Goal: Task Accomplishment & Management: Manage account settings

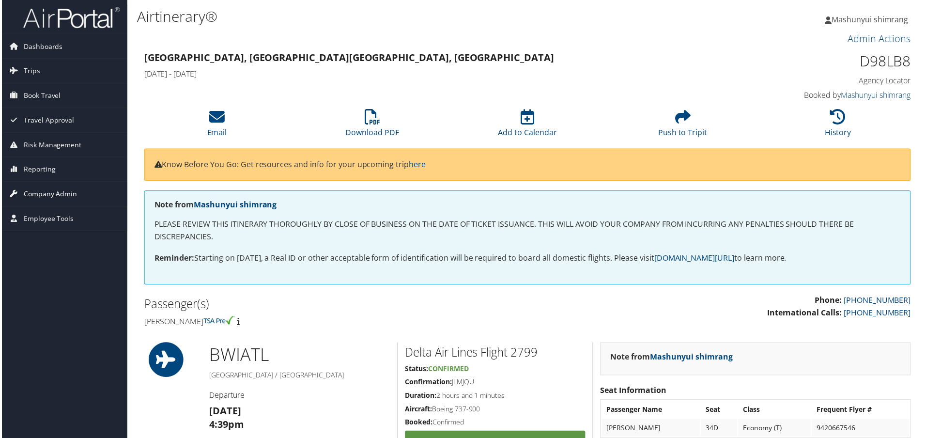
click at [52, 199] on span "Company Admin" at bounding box center [49, 195] width 54 height 24
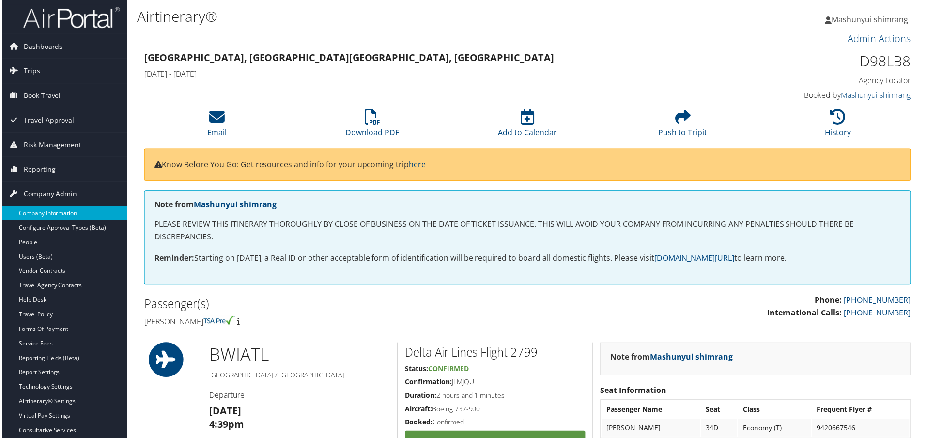
click at [64, 214] on link "Company Information" at bounding box center [63, 214] width 126 height 15
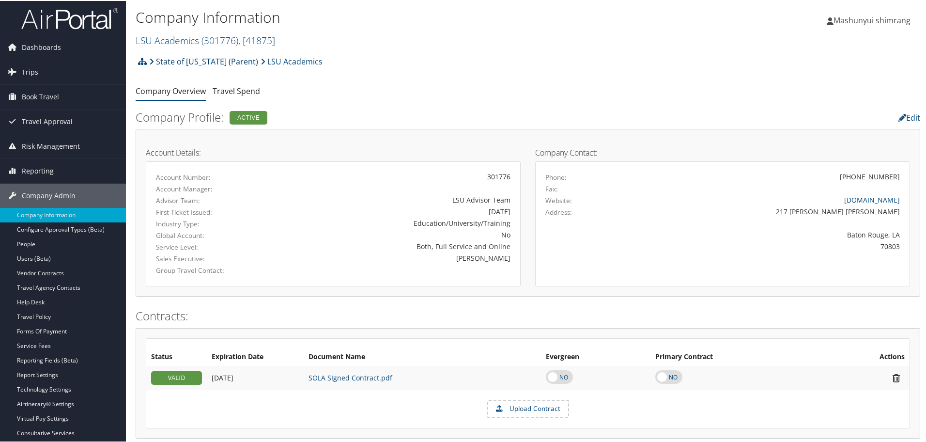
click at [196, 62] on link "State of [US_STATE] (Parent)" at bounding box center [203, 60] width 109 height 19
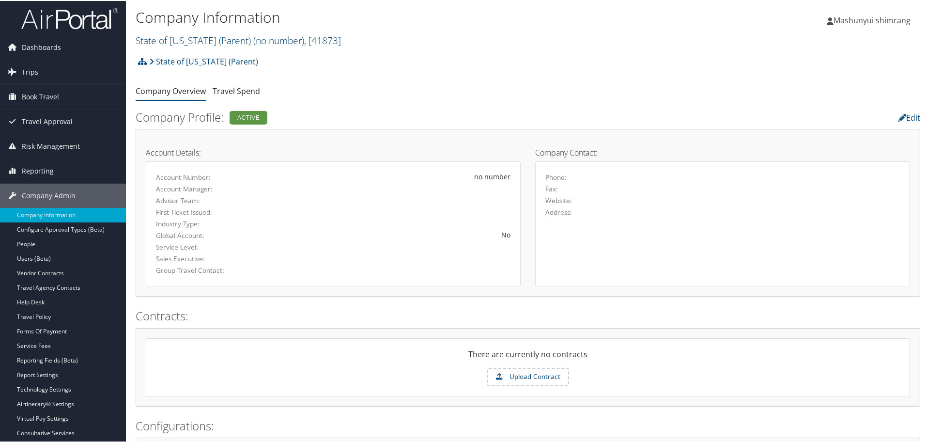
click at [232, 39] on link "State of Louisiana (Parent) ( no number ) , [ 41873 ]" at bounding box center [238, 39] width 205 height 13
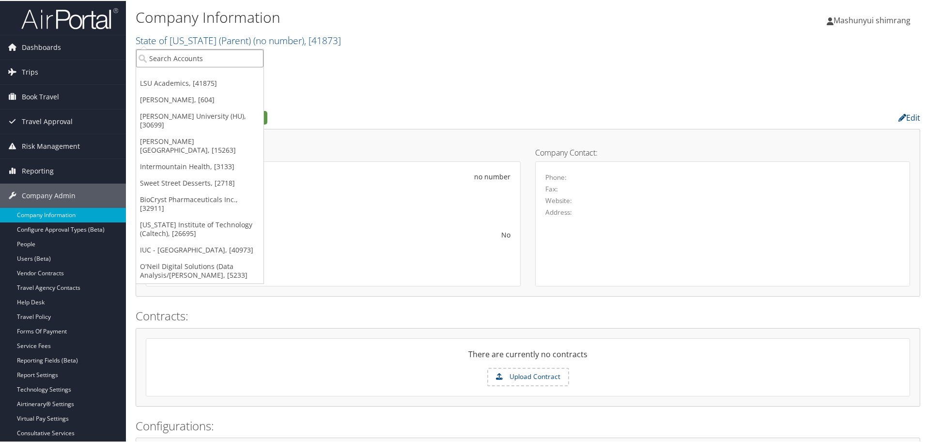
click at [211, 60] on input "search" at bounding box center [199, 57] width 127 height 18
paste input "SAGE HOSPITALITY"
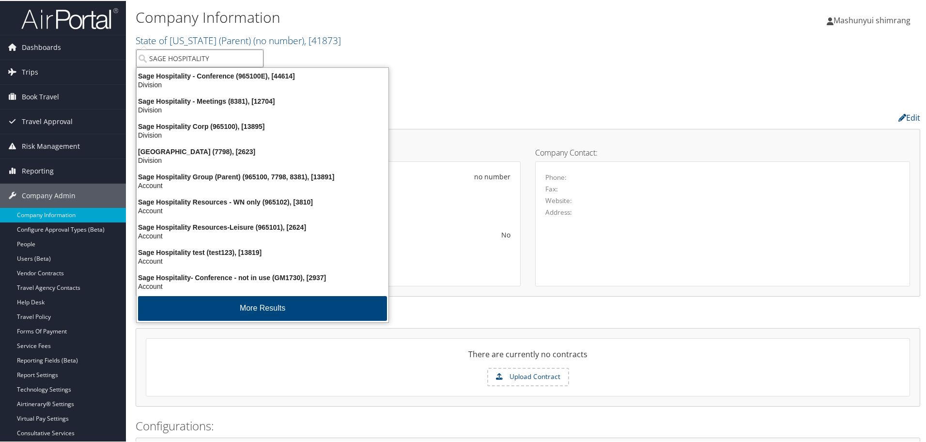
type input "SAGE HOSPITALITY"
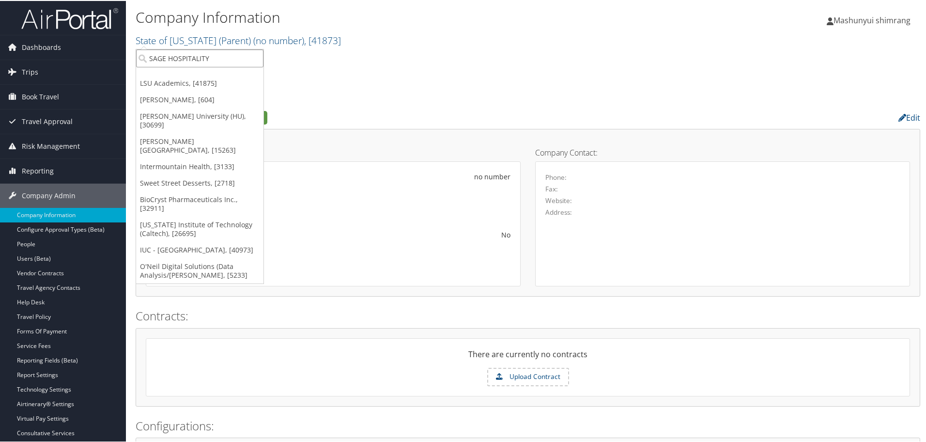
click at [259, 58] on input "SAGE HOSPITALITY" at bounding box center [199, 57] width 127 height 18
paste input "SAGE HOSPITALITY"
type input "SAGE HOSPITALITY"
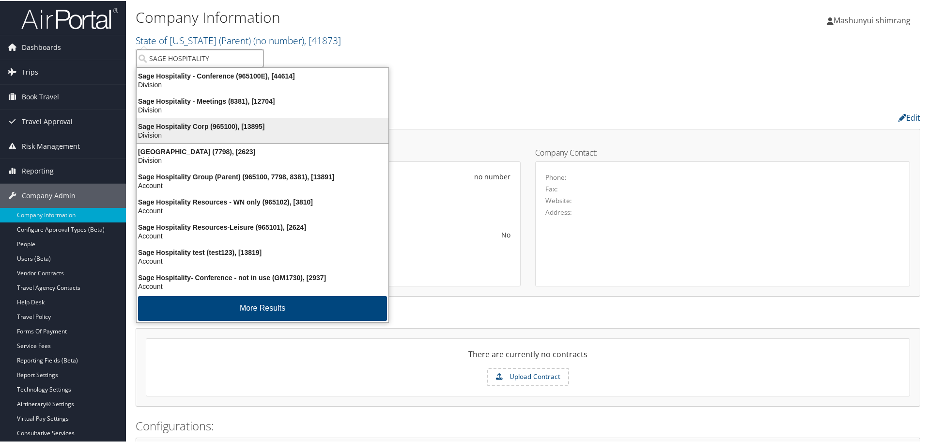
click at [247, 137] on div "Division" at bounding box center [263, 134] width 264 height 9
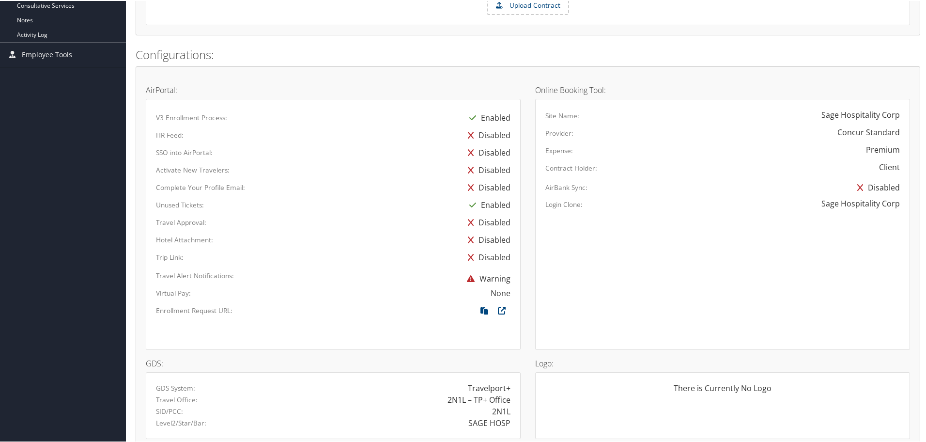
scroll to position [537, 0]
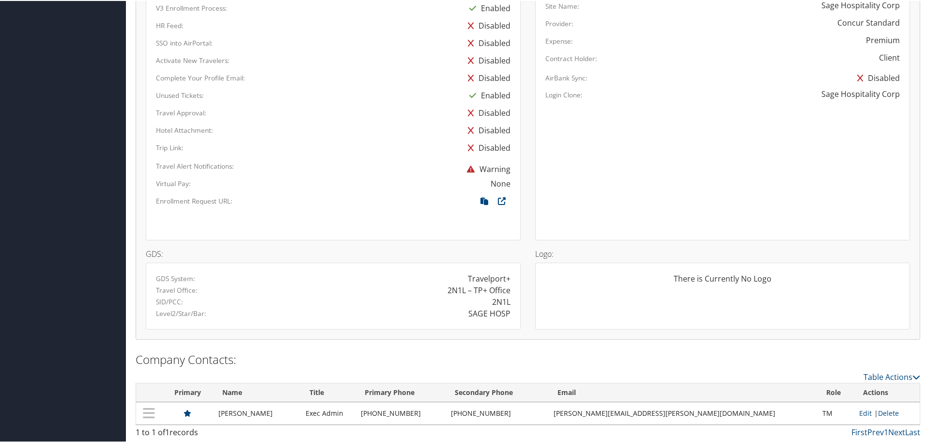
drag, startPoint x: 288, startPoint y: 411, endPoint x: 219, endPoint y: 411, distance: 69.3
click at [219, 411] on td "Debbie Sherwood" at bounding box center [257, 412] width 87 height 22
click at [294, 415] on td "Debbie Sherwood" at bounding box center [257, 412] width 87 height 22
drag, startPoint x: 294, startPoint y: 413, endPoint x: 135, endPoint y: 410, distance: 158.9
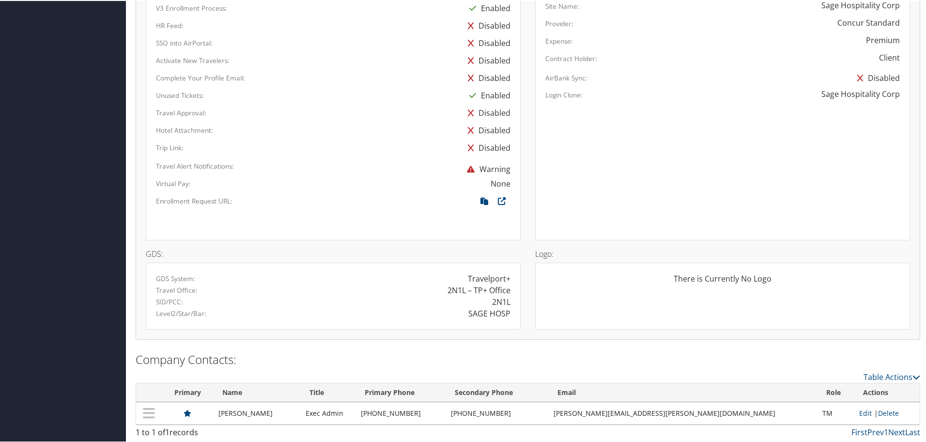
click at [598, 361] on h2 "Company Contacts:" at bounding box center [528, 358] width 785 height 16
drag, startPoint x: 485, startPoint y: 302, endPoint x: 511, endPoint y: 304, distance: 25.3
click at [511, 304] on div "2N1L" at bounding box center [425, 301] width 185 height 12
drag, startPoint x: 466, startPoint y: 313, endPoint x: 505, endPoint y: 312, distance: 39.3
click at [505, 312] on div "SAGE HOSP" at bounding box center [425, 313] width 185 height 12
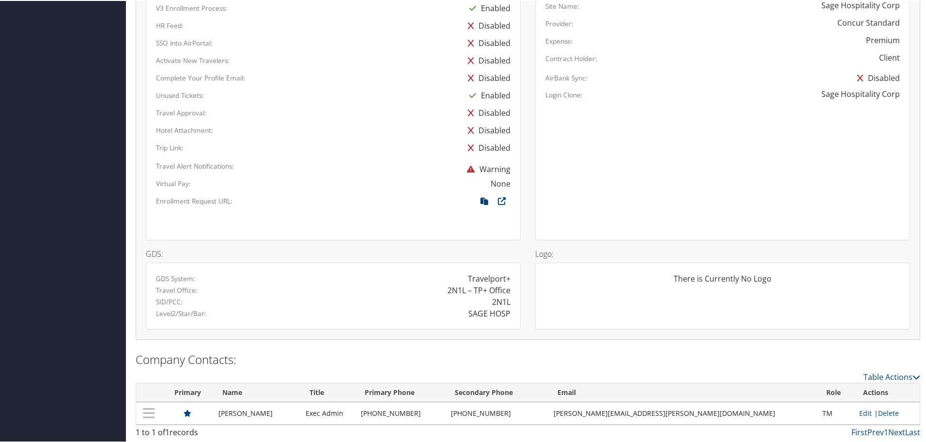
click at [418, 225] on div at bounding box center [333, 220] width 369 height 17
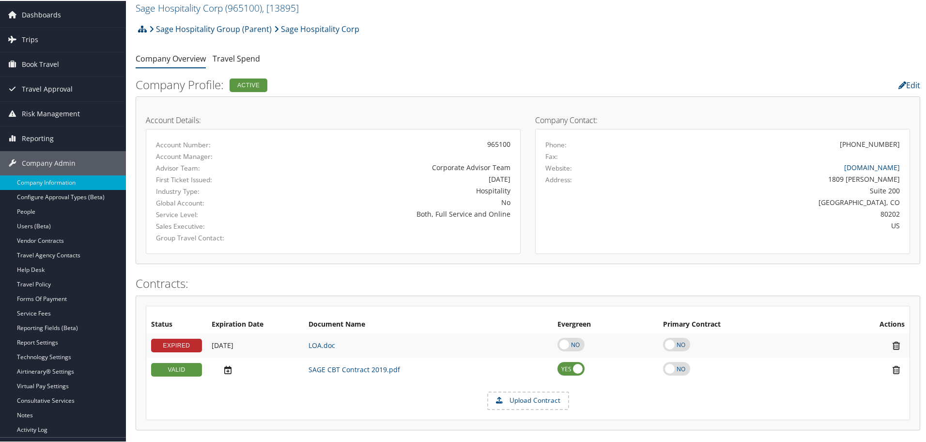
scroll to position [121, 0]
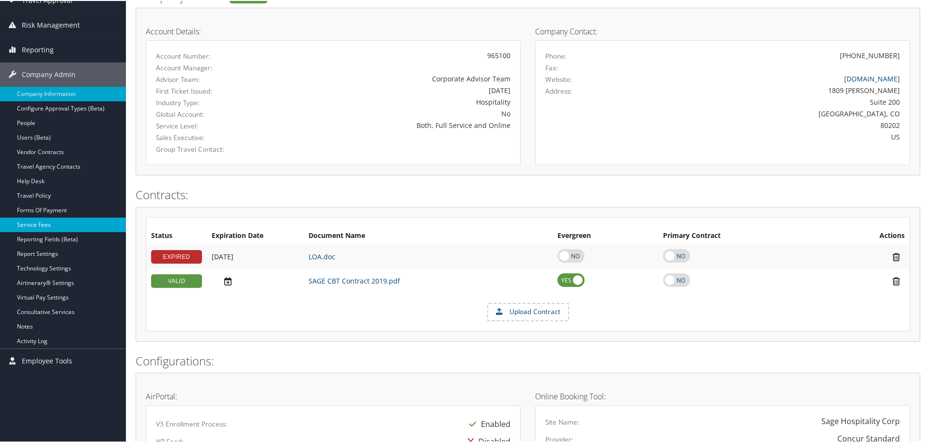
click at [46, 224] on link "Service Fees" at bounding box center [63, 224] width 126 height 15
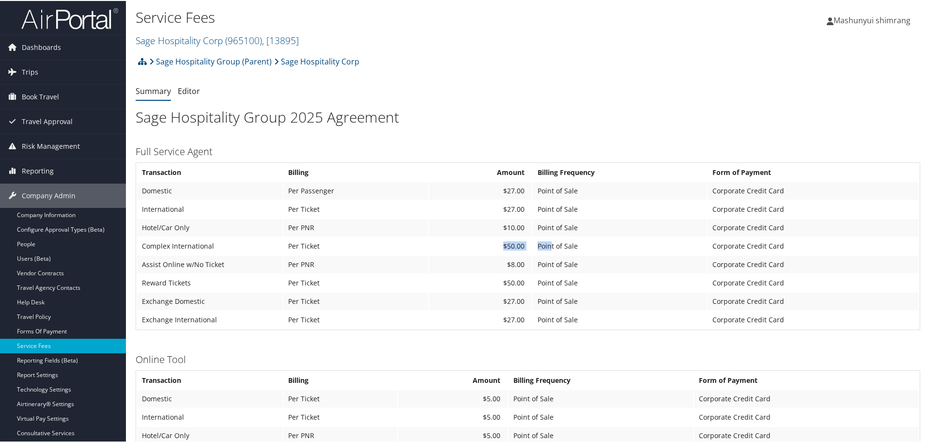
drag, startPoint x: 502, startPoint y: 246, endPoint x: 548, endPoint y: 247, distance: 46.5
click at [548, 247] on tr "Complex International Per Ticket $50.00 Point of Sale Corporate Credit Card" at bounding box center [528, 244] width 782 height 17
drag, startPoint x: 595, startPoint y: 247, endPoint x: 162, endPoint y: 248, distance: 433.6
click at [162, 248] on tr "Complex International Per Ticket $50.00 Point of Sale Corporate Credit Card" at bounding box center [528, 244] width 782 height 17
click at [401, 224] on td "Per PNR" at bounding box center [355, 226] width 145 height 17
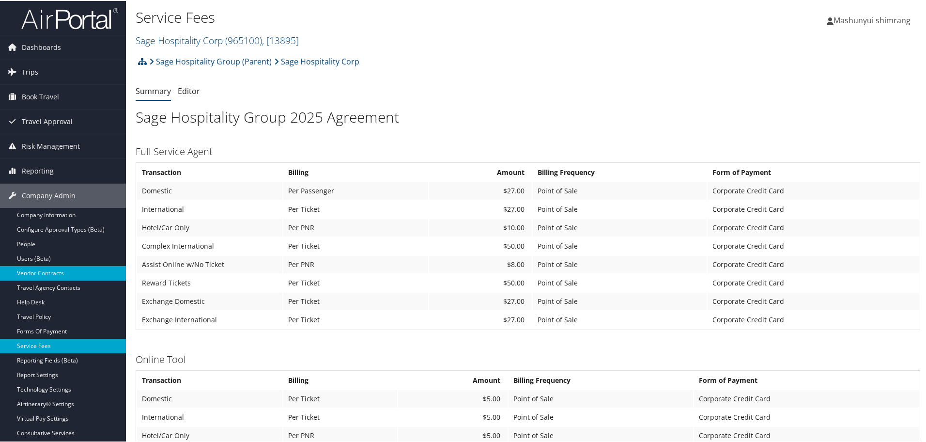
click at [47, 273] on link "Vendor Contracts" at bounding box center [63, 272] width 126 height 15
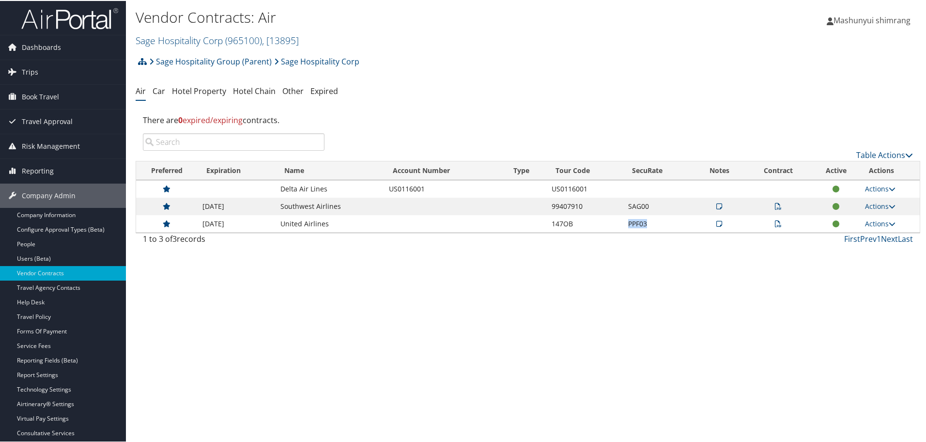
drag, startPoint x: 647, startPoint y: 224, endPoint x: 586, endPoint y: 224, distance: 61.0
click at [586, 224] on tr "[DATE] United Airlines 147OB PPF03 Actions View Notes View Contracts Edit Contr…" at bounding box center [528, 222] width 784 height 17
click at [51, 15] on img at bounding box center [69, 17] width 97 height 23
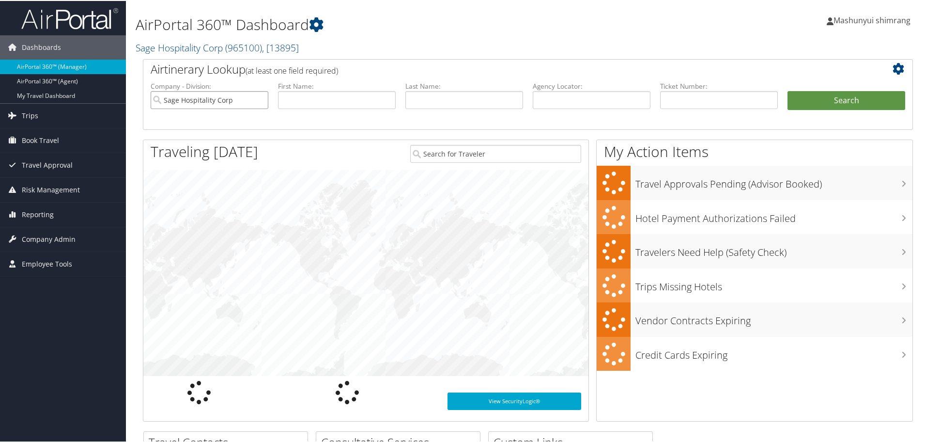
click at [257, 99] on input "Sage Hospitality Corp" at bounding box center [210, 99] width 118 height 18
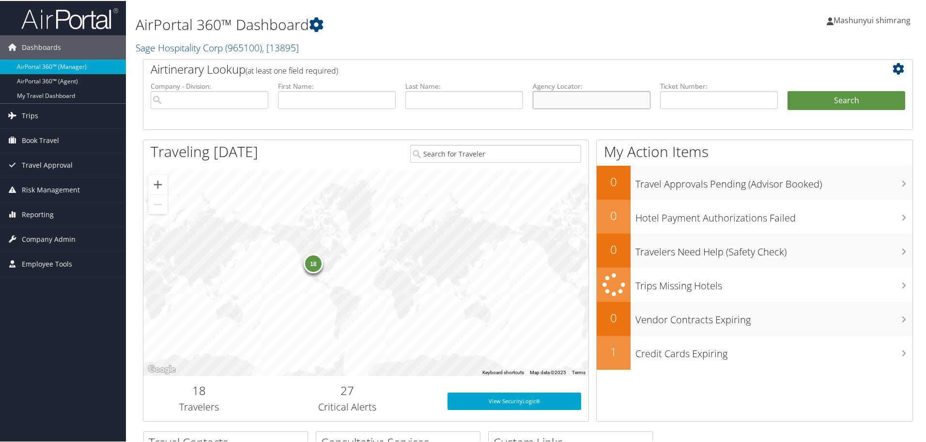
click at [551, 104] on input "text" at bounding box center [592, 99] width 118 height 18
paste input "D9M73M"
type input "D9M73M"
click at [840, 104] on button "Search" at bounding box center [847, 99] width 118 height 19
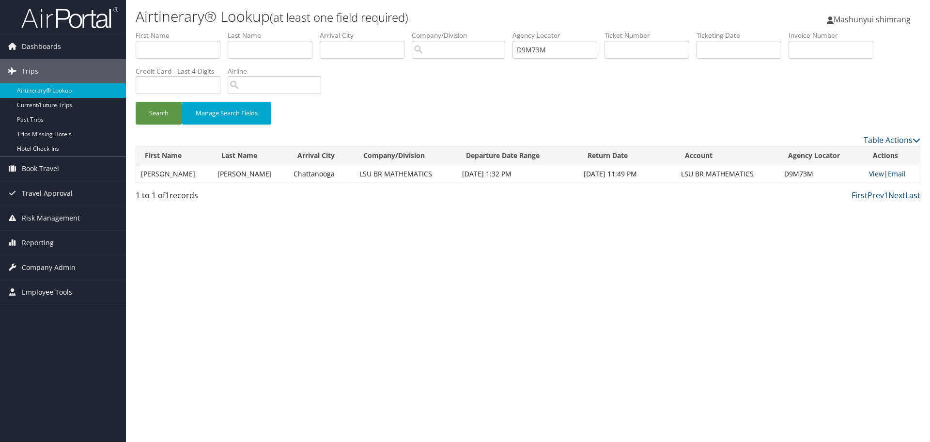
click at [873, 173] on link "View" at bounding box center [876, 173] width 15 height 9
drag, startPoint x: 575, startPoint y: 50, endPoint x: 467, endPoint y: 53, distance: 108.6
click at [467, 31] on ul "First Name Last Name Departure City Arrival City Company/Division Airport/City …" at bounding box center [528, 31] width 785 height 0
paste input "LWJR"
type input "D9LWJR"
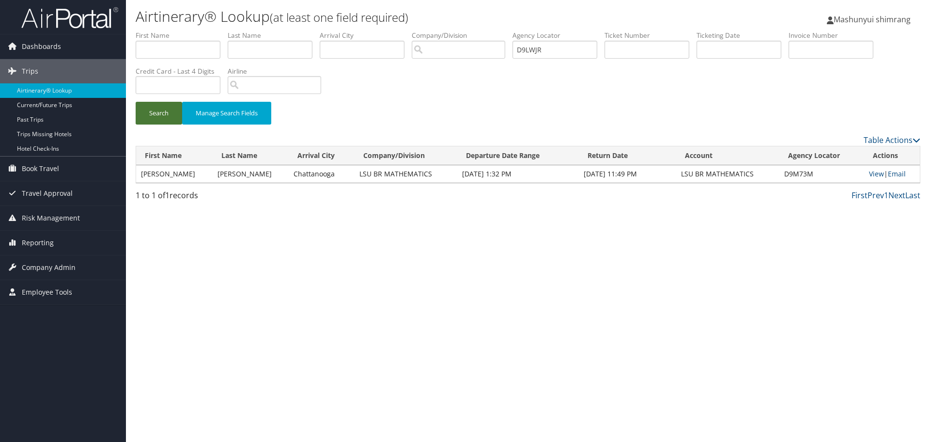
click at [165, 109] on button "Search" at bounding box center [159, 113] width 47 height 23
click at [875, 174] on link "View" at bounding box center [878, 173] width 15 height 9
drag, startPoint x: 554, startPoint y: 52, endPoint x: 511, endPoint y: 50, distance: 42.7
click at [511, 31] on ul "First Name Last Name Departure City Arrival City Company/Division Airport/City …" at bounding box center [528, 31] width 785 height 0
paste input "D9MRYH"
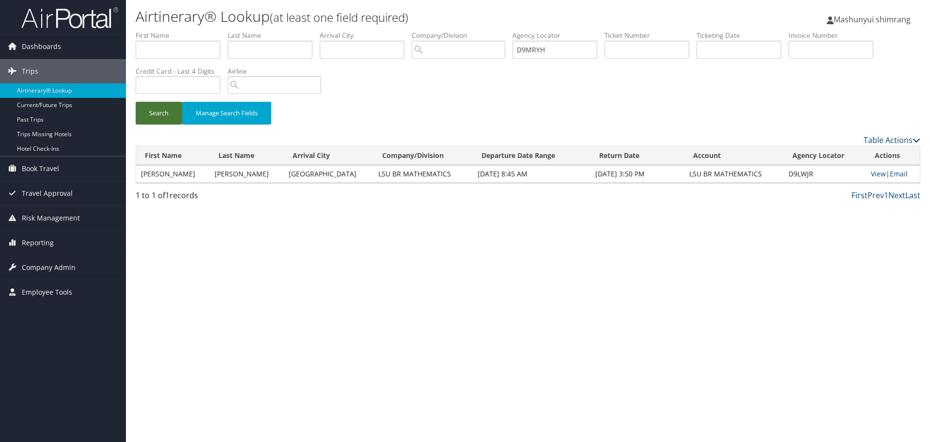
click at [167, 118] on button "Search" at bounding box center [159, 113] width 47 height 23
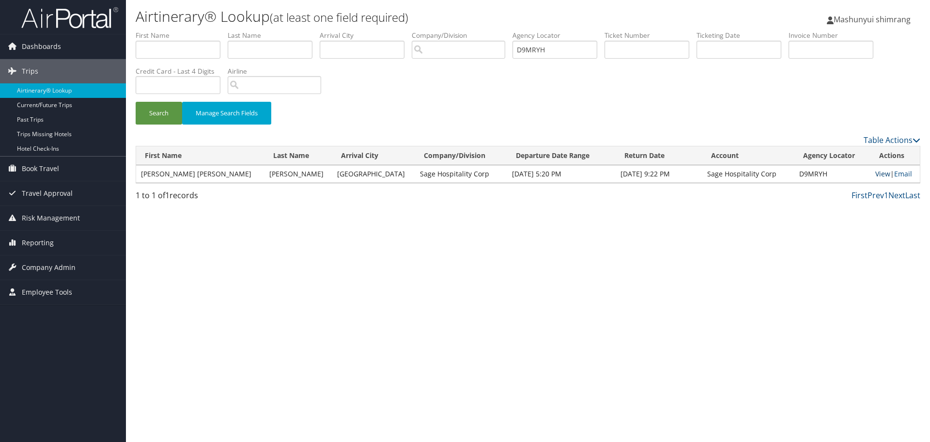
click at [875, 174] on link "View" at bounding box center [882, 173] width 15 height 9
drag, startPoint x: 565, startPoint y: 54, endPoint x: 481, endPoint y: 53, distance: 84.3
click at [481, 31] on ul "First Name Last Name Departure City Arrival City Company/Division Airport/City …" at bounding box center [528, 31] width 785 height 0
paste input "8P4R"
type input "D98P4R"
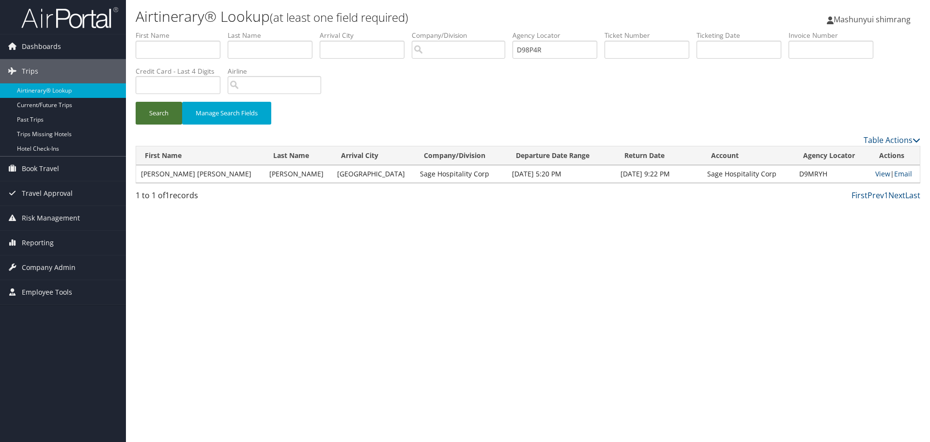
click at [157, 121] on button "Search" at bounding box center [159, 113] width 47 height 23
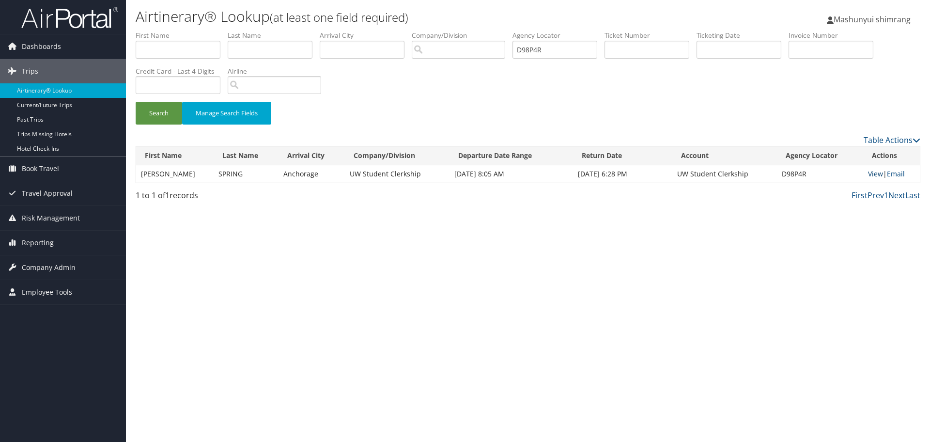
click at [873, 172] on link "View" at bounding box center [875, 173] width 15 height 9
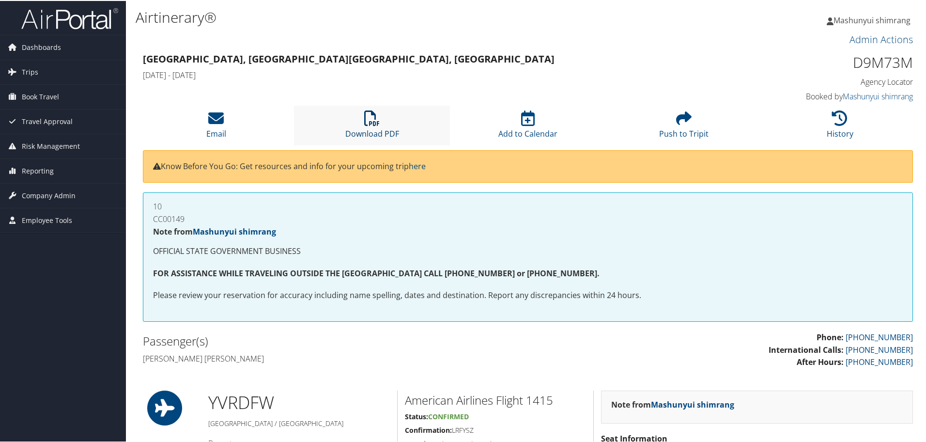
click at [382, 131] on link "Download PDF" at bounding box center [372, 126] width 54 height 23
click at [361, 128] on link "Download PDF" at bounding box center [372, 126] width 54 height 23
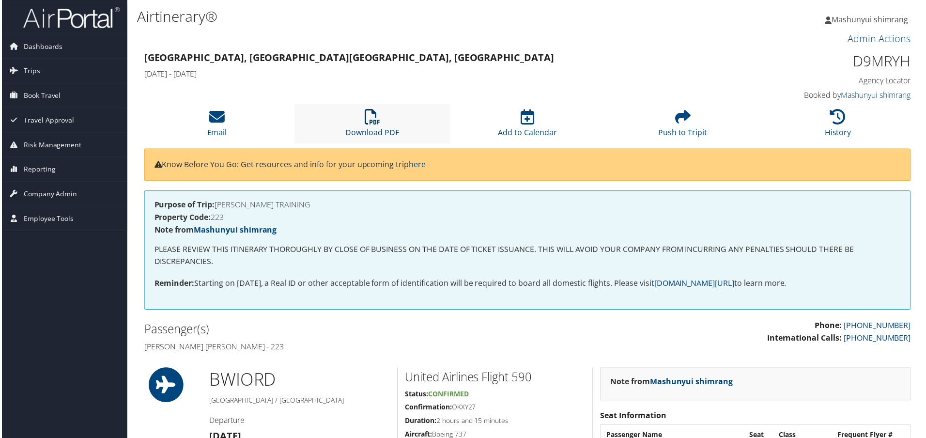
click at [373, 122] on icon at bounding box center [372, 117] width 16 height 16
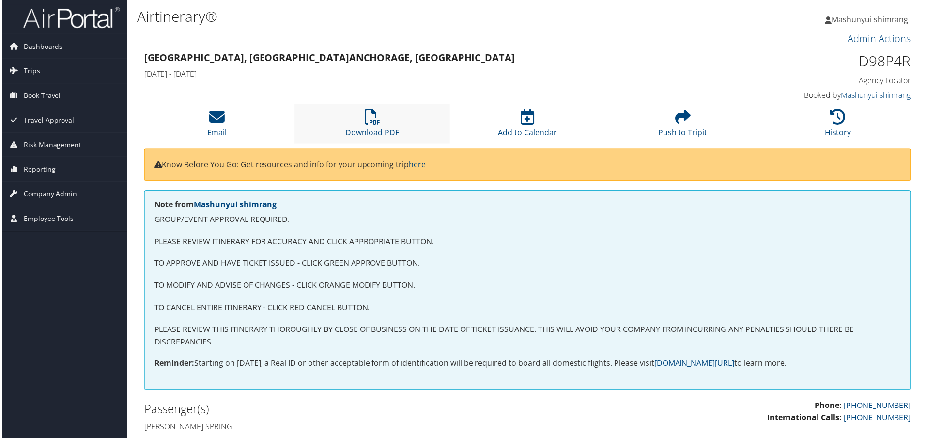
click at [379, 118] on li "Download PDF" at bounding box center [372, 124] width 156 height 39
drag, startPoint x: 374, startPoint y: 120, endPoint x: 428, endPoint y: 159, distance: 66.6
click at [374, 120] on icon at bounding box center [372, 117] width 16 height 16
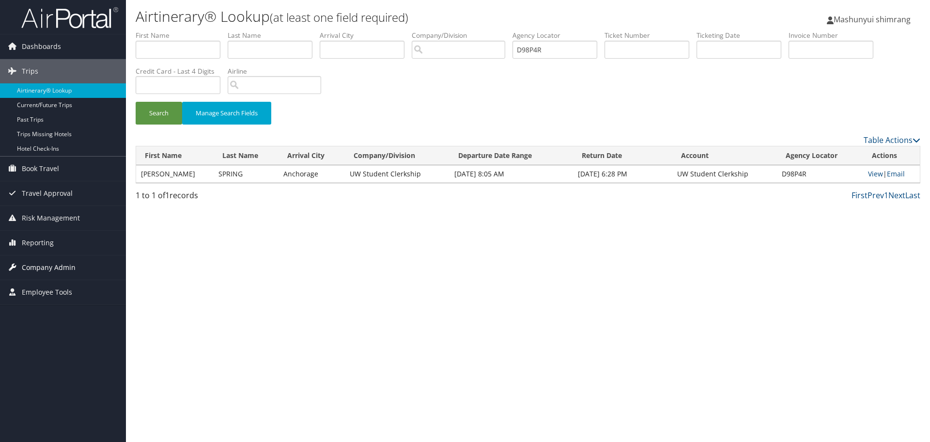
click at [53, 265] on span "Company Admin" at bounding box center [49, 267] width 54 height 24
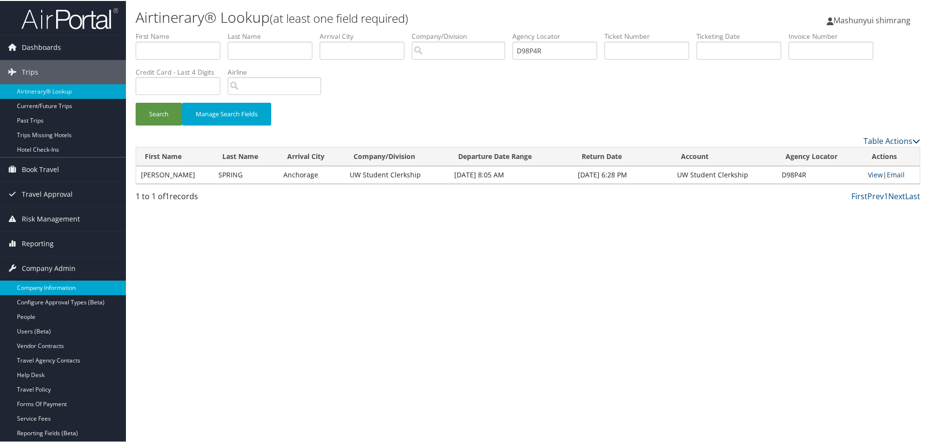
click at [45, 283] on link "Company Information" at bounding box center [63, 287] width 126 height 15
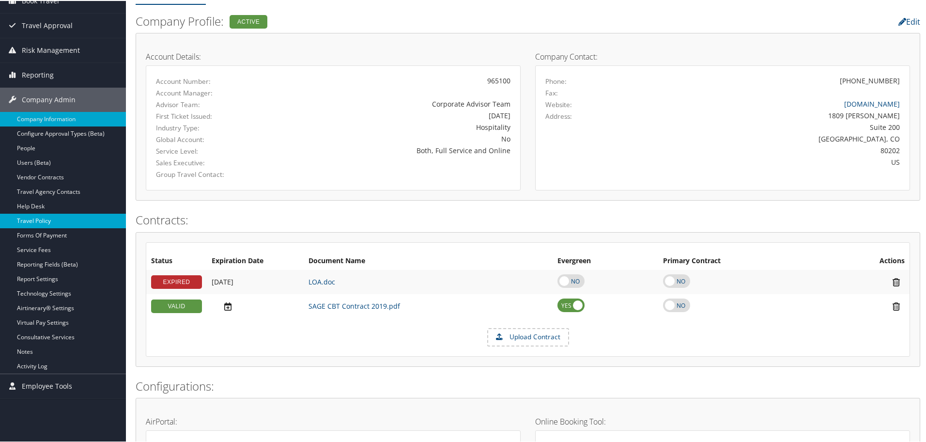
scroll to position [121, 0]
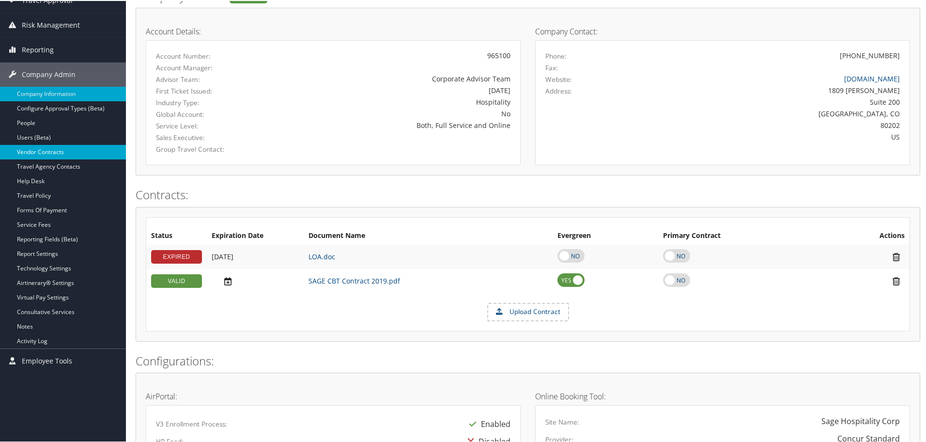
click at [53, 151] on link "Vendor Contracts" at bounding box center [63, 151] width 126 height 15
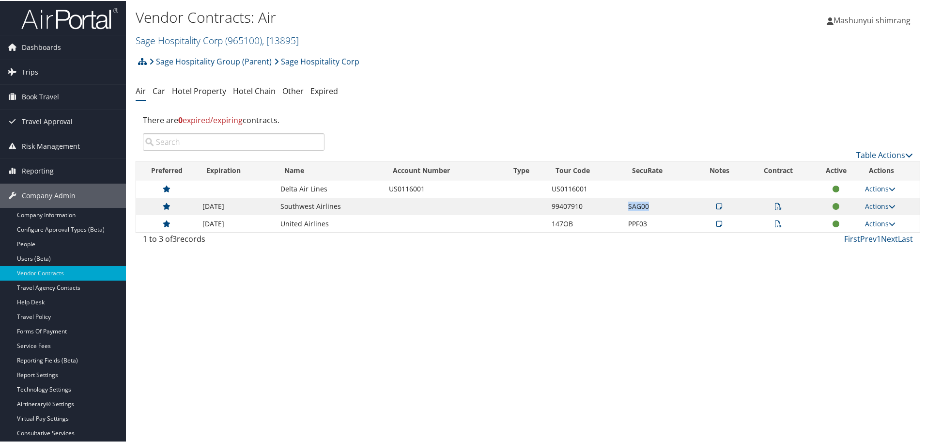
drag, startPoint x: 626, startPoint y: 203, endPoint x: 648, endPoint y: 203, distance: 22.3
click at [648, 203] on td "SAG00" at bounding box center [658, 205] width 71 height 17
copy td "SAG00"
